Goal: Task Accomplishment & Management: Complete application form

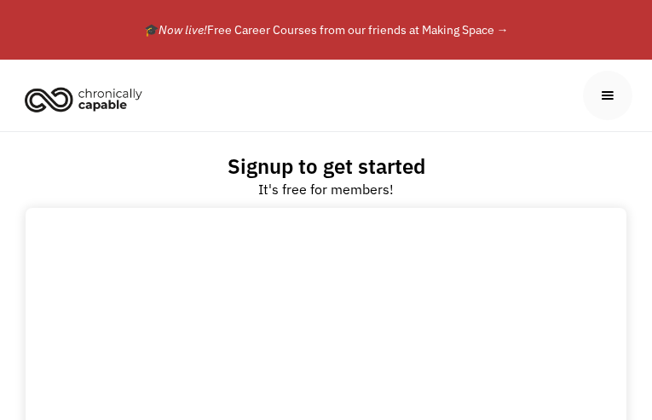
type input "iWyELQejwvBvlTB"
type input "EOVluFuqZNMYPeR"
type input "[EMAIL_ADDRESS][DOMAIN_NAME]"
select select "Employer"
